Goal: Register for event/course

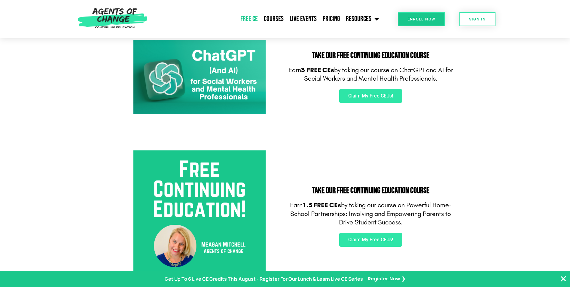
scroll to position [120, 0]
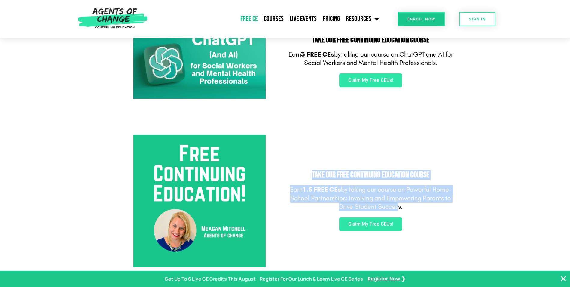
drag, startPoint x: 353, startPoint y: 187, endPoint x: 308, endPoint y: 166, distance: 49.9
click at [308, 166] on div "Take Our FREE Continuing Education Course Earn 1.5 FREE CEs by taking our cours…" at bounding box center [370, 201] width 171 height 138
click at [519, 161] on section "Take Our FREE Continuing Education Course Earn 1.5 FREE CEs by taking our cours…" at bounding box center [285, 201] width 570 height 168
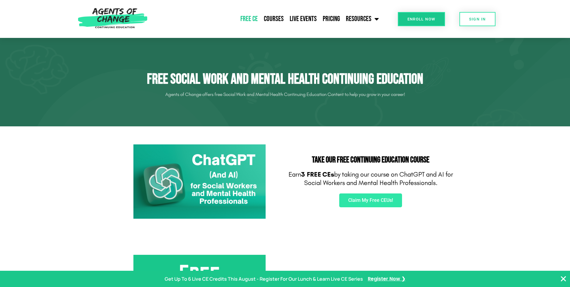
scroll to position [0, 0]
click at [489, 161] on section "Take Our FREE Continuing Education Course Earn 3 FREE CEs by taking our course …" at bounding box center [285, 182] width 570 height 111
click at [493, 201] on section "Take Our FREE Continuing Education Course Earn 3 FREE CEs by taking our course …" at bounding box center [285, 182] width 570 height 111
click at [378, 198] on span "Claim My Free CEUs!" at bounding box center [370, 200] width 45 height 5
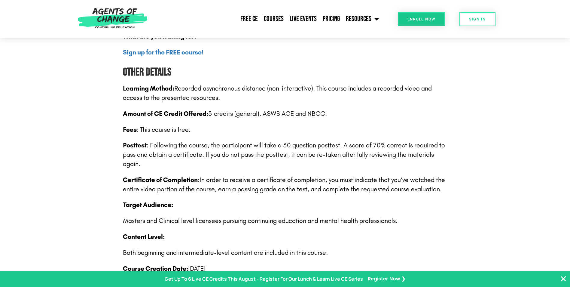
scroll to position [872, 0]
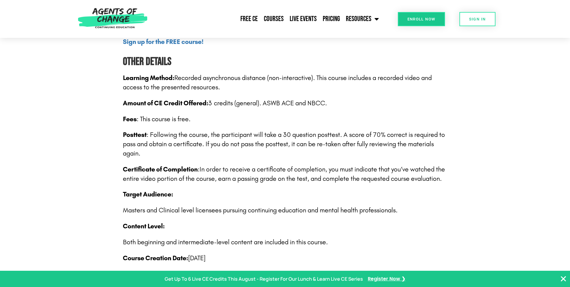
drag, startPoint x: 269, startPoint y: 104, endPoint x: 310, endPoint y: 155, distance: 65.2
click at [310, 155] on div "Section 1: Introduction to AI and ChatGPT Understanding the basics of AI and it…" at bounding box center [285, 83] width 325 height 739
click at [219, 125] on div "Section 1: Introduction to AI and ChatGPT Understanding the basics of AI and it…" at bounding box center [285, 83] width 325 height 739
drag, startPoint x: 417, startPoint y: 184, endPoint x: 341, endPoint y: 61, distance: 144.6
click at [341, 61] on div "Section 1: Introduction to AI and ChatGPT Understanding the basics of AI and it…" at bounding box center [285, 83] width 325 height 739
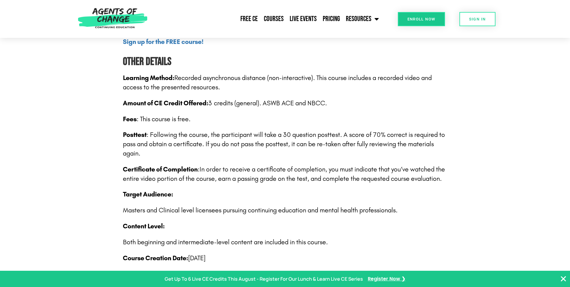
click at [345, 161] on div "Section 1: Introduction to AI and ChatGPT Understanding the basics of AI and it…" at bounding box center [285, 83] width 325 height 739
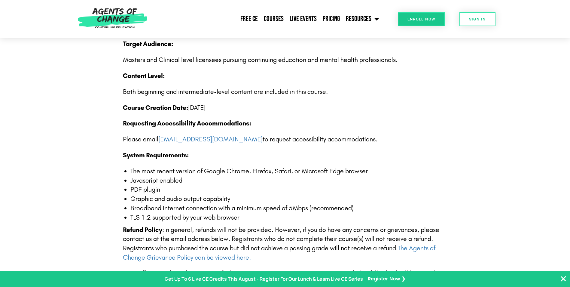
scroll to position [1052, 0]
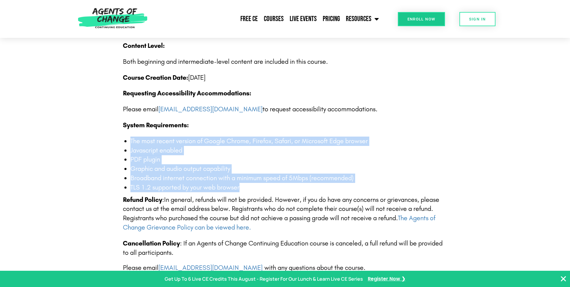
drag, startPoint x: 129, startPoint y: 140, endPoint x: 240, endPoint y: 187, distance: 120.8
drag, startPoint x: 240, startPoint y: 187, endPoint x: 190, endPoint y: 167, distance: 53.2
click at [190, 167] on li "Graphic and audio output capability" at bounding box center [288, 168] width 317 height 9
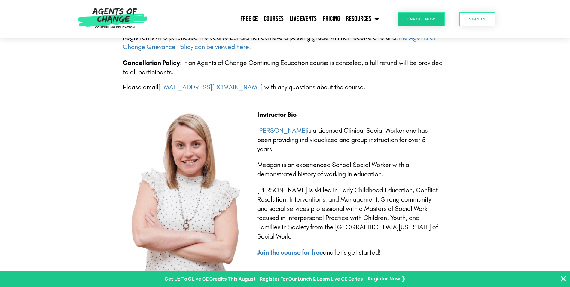
scroll to position [1263, 0]
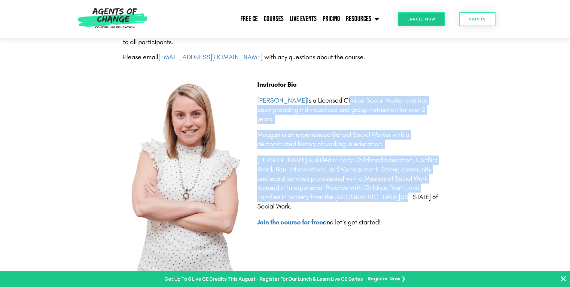
drag, startPoint x: 347, startPoint y: 97, endPoint x: 408, endPoint y: 197, distance: 117.8
click at [408, 197] on div "Instructor Bio [PERSON_NAME] is a Licensed Clinical Social Worker and has been …" at bounding box center [348, 153] width 182 height 147
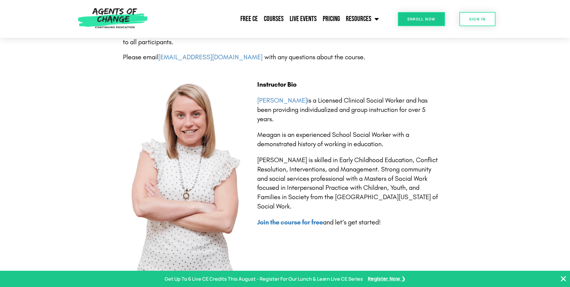
click at [316, 204] on p "[PERSON_NAME] is skilled in Early Childhood Education, Conflict Resolution, Int…" at bounding box center [348, 183] width 182 height 56
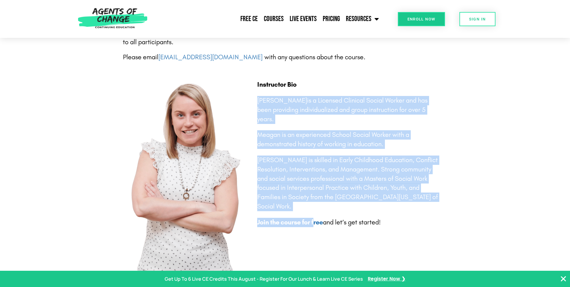
drag, startPoint x: 315, startPoint y: 212, endPoint x: 339, endPoint y: 78, distance: 136.4
click at [339, 78] on div "Instructor Bio [PERSON_NAME] is a Licensed Clinical Social Worker and has been …" at bounding box center [355, 180] width 202 height 207
click at [419, 173] on p "[PERSON_NAME] is skilled in Early Childhood Education, Conflict Resolution, Int…" at bounding box center [348, 183] width 182 height 56
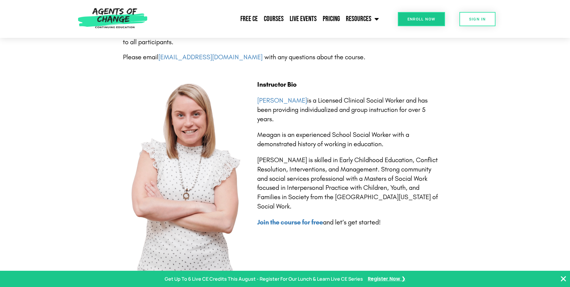
click at [447, 207] on div "Instructor Bio [PERSON_NAME] is a Licensed Clinical Social Worker and has been …" at bounding box center [355, 180] width 202 height 207
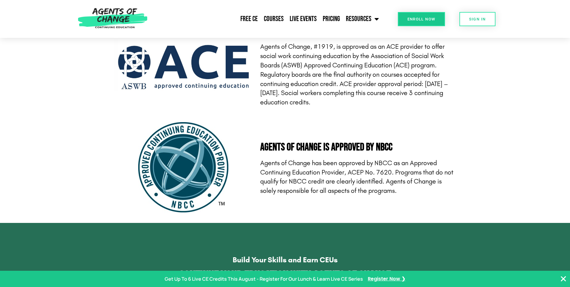
scroll to position [1654, 0]
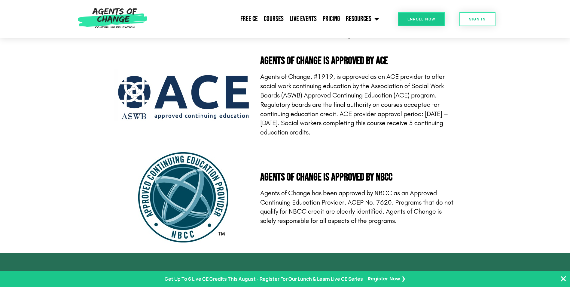
drag, startPoint x: 364, startPoint y: 57, endPoint x: 379, endPoint y: 128, distance: 72.9
click at [379, 128] on section "Agents of Change is Approved by ACE Agents of Change, #1919, is approved as an …" at bounding box center [285, 96] width 570 height 97
drag, startPoint x: 379, startPoint y: 128, endPoint x: 361, endPoint y: 95, distance: 37.7
click at [361, 95] on p "Agents of Change, #1919, is approved as an ACE provider to offer social work co…" at bounding box center [358, 104] width 196 height 65
click at [398, 130] on p "Agents of Change, #1919, is approved as an ACE provider to offer social work co…" at bounding box center [358, 104] width 196 height 65
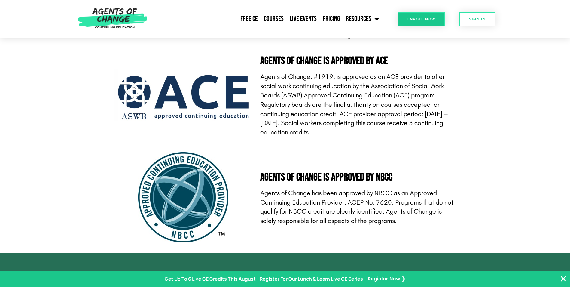
drag, startPoint x: 400, startPoint y: 138, endPoint x: 377, endPoint y: 56, distance: 85.1
click at [377, 56] on section "Agents of Change is Approved by ACE Agents of Change, #1919, is approved as an …" at bounding box center [285, 96] width 570 height 97
drag, startPoint x: 377, startPoint y: 56, endPoint x: 410, endPoint y: 118, distance: 70.2
click at [410, 118] on p "Agents of Change, #1919, is approved as an ACE provider to offer social work co…" at bounding box center [358, 104] width 196 height 65
click at [429, 146] on section "Agents of Change is Approved by NBCC Agents of Change has been approved by NBCC…" at bounding box center [285, 199] width 570 height 108
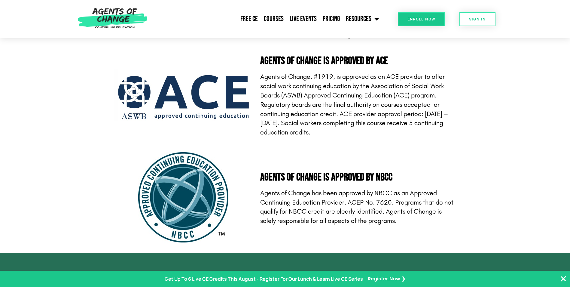
click at [457, 171] on section "Agents of Change is Approved by NBCC Agents of Change has been approved by NBCC…" at bounding box center [285, 199] width 570 height 108
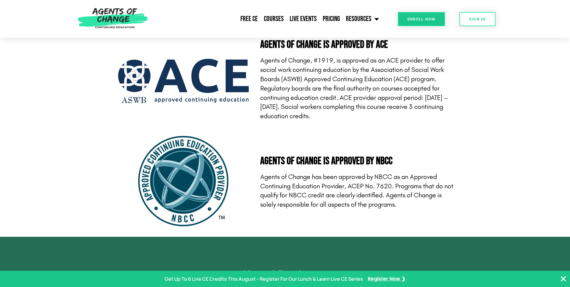
scroll to position [1684, 0]
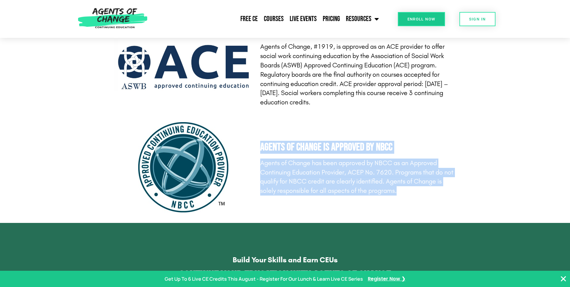
drag, startPoint x: 413, startPoint y: 193, endPoint x: 253, endPoint y: 129, distance: 172.8
click at [253, 129] on div "Agents of Change is Approved by NBCC Agents of Change has been approved by NBCC…" at bounding box center [355, 168] width 204 height 93
click at [417, 166] on p "Agents of Change has been approved by NBCC as an Approved Continuing Education …" at bounding box center [358, 176] width 196 height 37
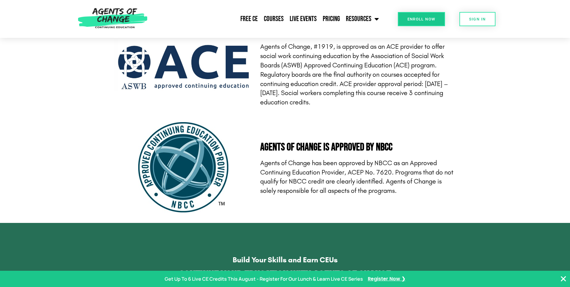
click at [435, 188] on p "Agents of Change has been approved by NBCC as an Approved Continuing Education …" at bounding box center [358, 176] width 196 height 37
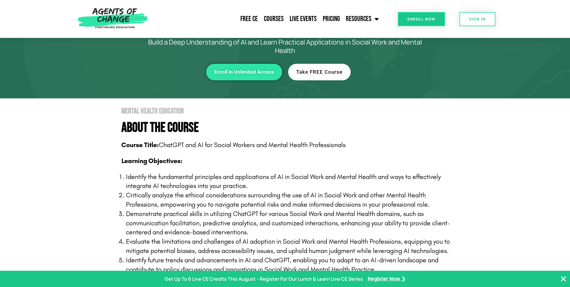
scroll to position [60, 0]
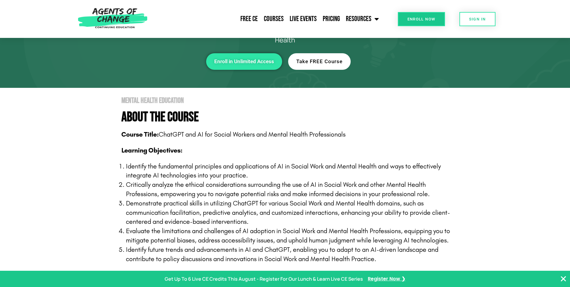
click at [311, 56] on link "Take FREE Course" at bounding box center [319, 61] width 63 height 17
